Goal: Use online tool/utility: Use online tool/utility

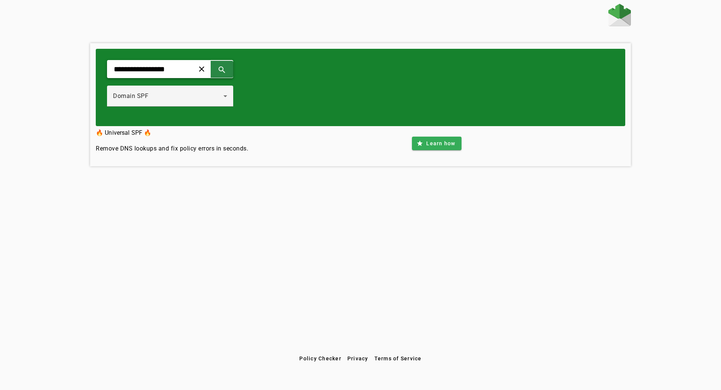
type input "**********"
click at [231, 64] on span at bounding box center [222, 69] width 18 height 18
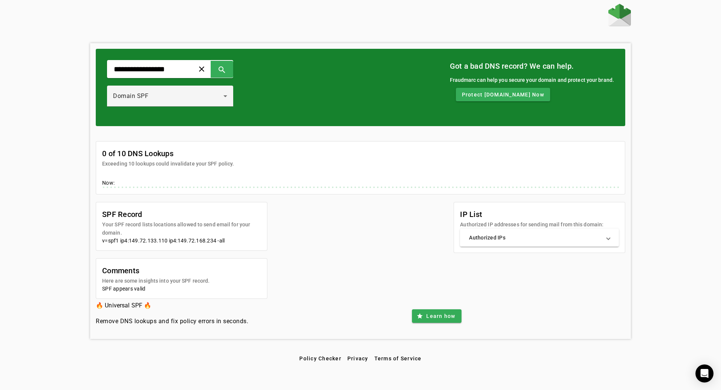
drag, startPoint x: 606, startPoint y: 239, endPoint x: 637, endPoint y: 245, distance: 31.5
click at [607, 239] on mat-expansion-panel-header "Authorized IPs" at bounding box center [539, 238] width 159 height 18
click at [670, 253] on div "**********" at bounding box center [360, 178] width 721 height 348
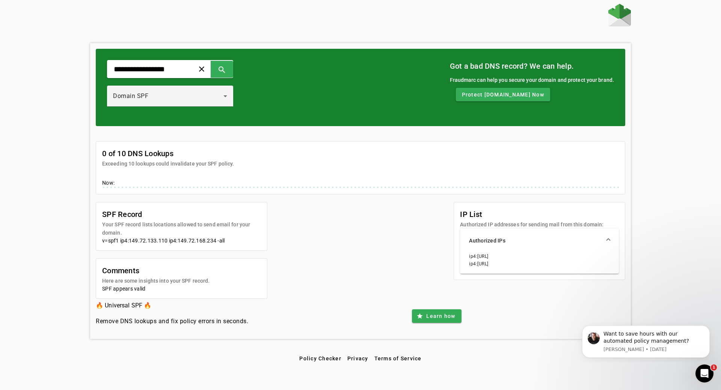
click at [670, 252] on div "**********" at bounding box center [360, 178] width 721 height 348
click at [536, 316] on div "🔥 Universal SPF 🔥 Remove DNS lookups and fix policy errors in seconds. star Lea…" at bounding box center [361, 316] width 530 height 35
drag, startPoint x: 511, startPoint y: 258, endPoint x: 478, endPoint y: 257, distance: 32.3
click at [478, 257] on li "ip4:[URL]" at bounding box center [539, 257] width 141 height 8
copy li "[TECHNICAL_ID]"
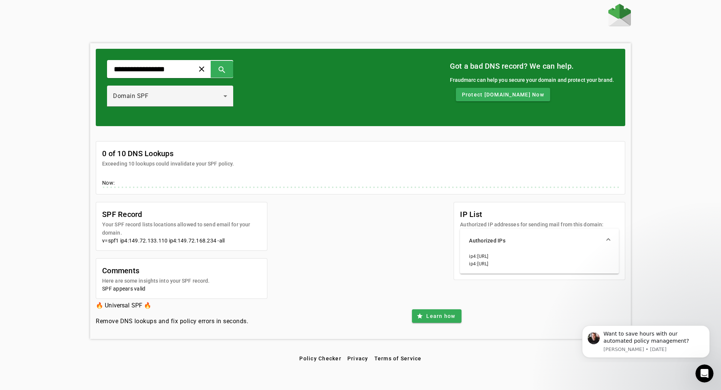
drag, startPoint x: 488, startPoint y: 310, endPoint x: 494, endPoint y: 310, distance: 6.0
click at [488, 310] on div "🔥 Universal SPF 🔥 Remove DNS lookups and fix policy errors in seconds. star Lea…" at bounding box center [361, 316] width 530 height 35
drag, startPoint x: 511, startPoint y: 265, endPoint x: 477, endPoint y: 267, distance: 34.2
click at [477, 267] on li "ip4:[URL]" at bounding box center [539, 264] width 141 height 8
copy li "[TECHNICAL_ID]"
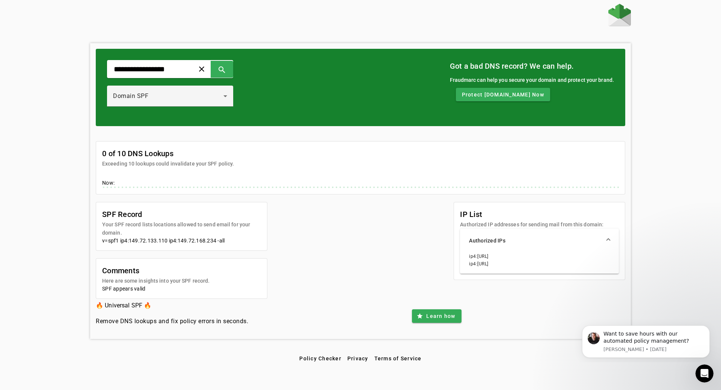
click at [533, 260] on li "ip4:[URL]" at bounding box center [539, 257] width 141 height 8
drag, startPoint x: 511, startPoint y: 258, endPoint x: 477, endPoint y: 257, distance: 33.5
click at [477, 257] on li "ip4:[URL]" at bounding box center [539, 257] width 141 height 8
copy li "[TECHNICAL_ID]"
drag, startPoint x: 511, startPoint y: 263, endPoint x: 478, endPoint y: 266, distance: 33.2
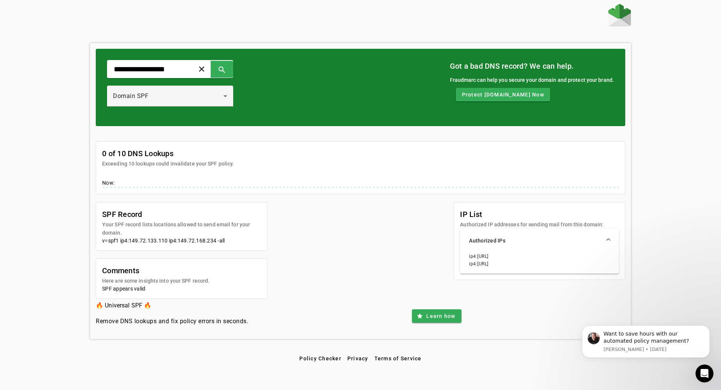
click at [478, 266] on li "ip4:[URL]" at bounding box center [539, 264] width 141 height 8
copy li "[TECHNICAL_ID]"
click at [671, 229] on div "**********" at bounding box center [360, 178] width 721 height 348
click at [530, 244] on mat-panel-title "Authorized IPs" at bounding box center [535, 241] width 132 height 8
click at [520, 242] on mat-expansion-panel-header "Authorized IPs" at bounding box center [539, 238] width 159 height 18
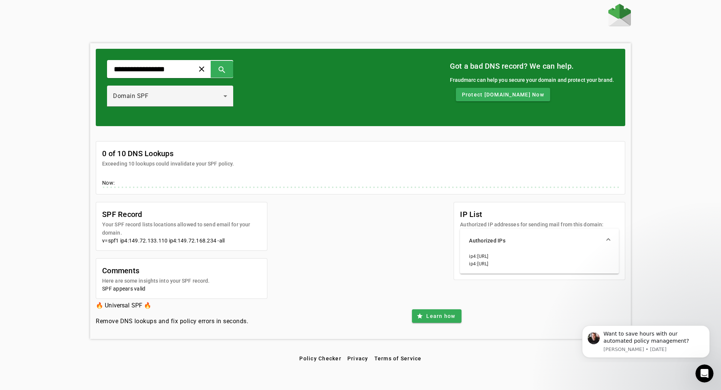
drag, startPoint x: 512, startPoint y: 257, endPoint x: 464, endPoint y: 257, distance: 47.3
click at [464, 257] on div "ip4:[URL] ip4:[URL]" at bounding box center [539, 263] width 159 height 21
click at [512, 261] on li "ip4:[URL]" at bounding box center [539, 264] width 141 height 8
drag, startPoint x: 512, startPoint y: 257, endPoint x: 478, endPoint y: 255, distance: 33.5
click at [478, 255] on li "ip4:[URL]" at bounding box center [539, 257] width 141 height 8
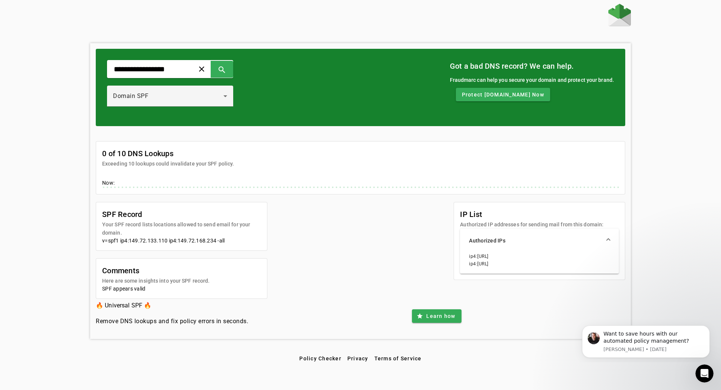
copy li "[TECHNICAL_ID]"
drag, startPoint x: 523, startPoint y: 284, endPoint x: 517, endPoint y: 278, distance: 8.5
click at [523, 284] on div "SPF Record Your SPF record lists locations allowed to send email for your domai…" at bounding box center [361, 250] width 530 height 97
drag, startPoint x: 511, startPoint y: 263, endPoint x: 479, endPoint y: 264, distance: 32.4
click at [479, 264] on li "ip4:[URL]" at bounding box center [539, 264] width 141 height 8
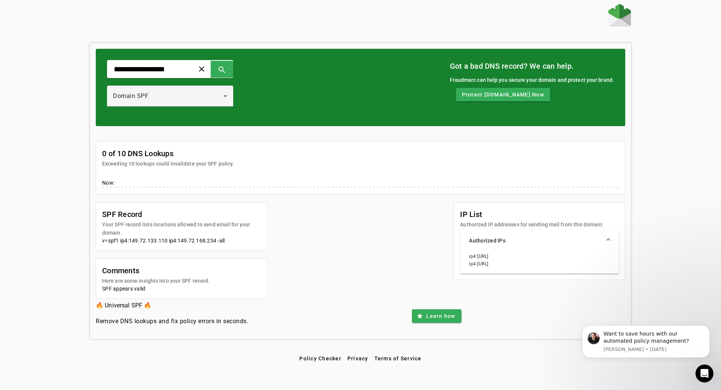
copy li "[TECHNICAL_ID]"
